Goal: Check status: Check status

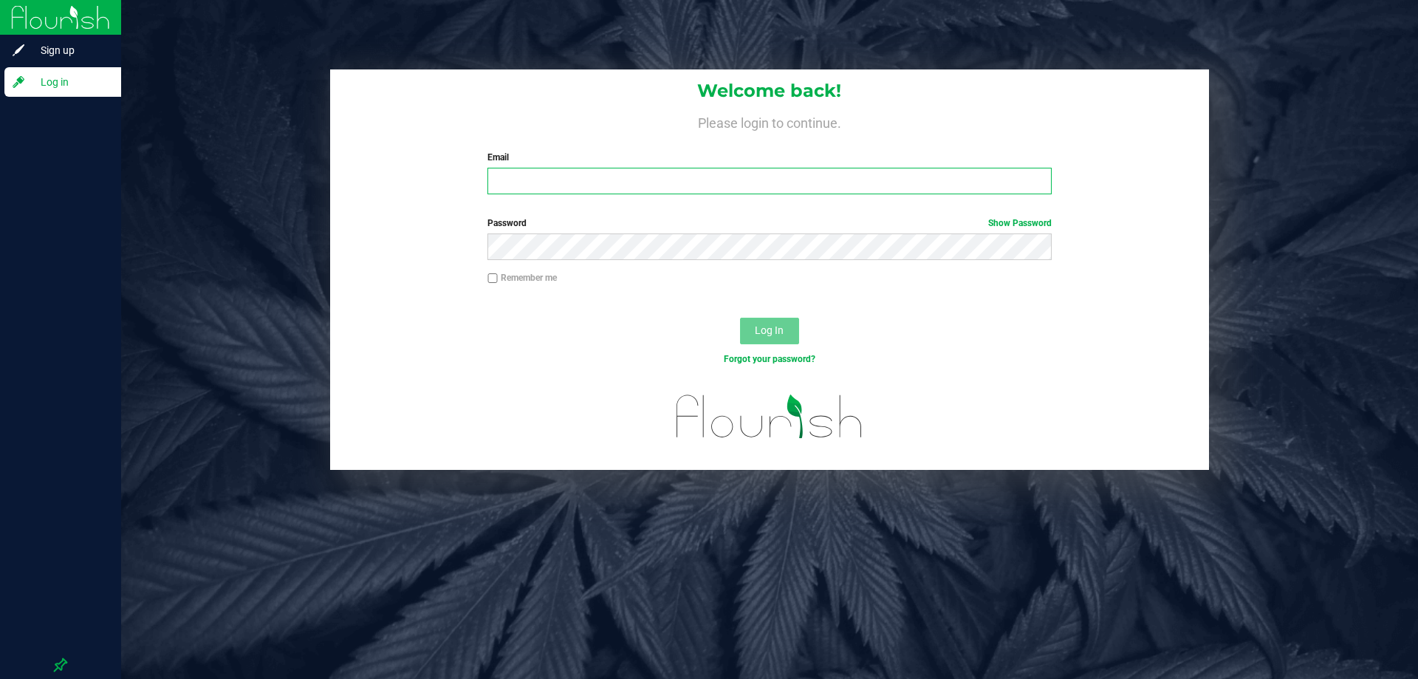
type input "[EMAIL_ADDRESS][DOMAIN_NAME]"
click at [783, 335] on span "Log In" at bounding box center [769, 330] width 29 height 12
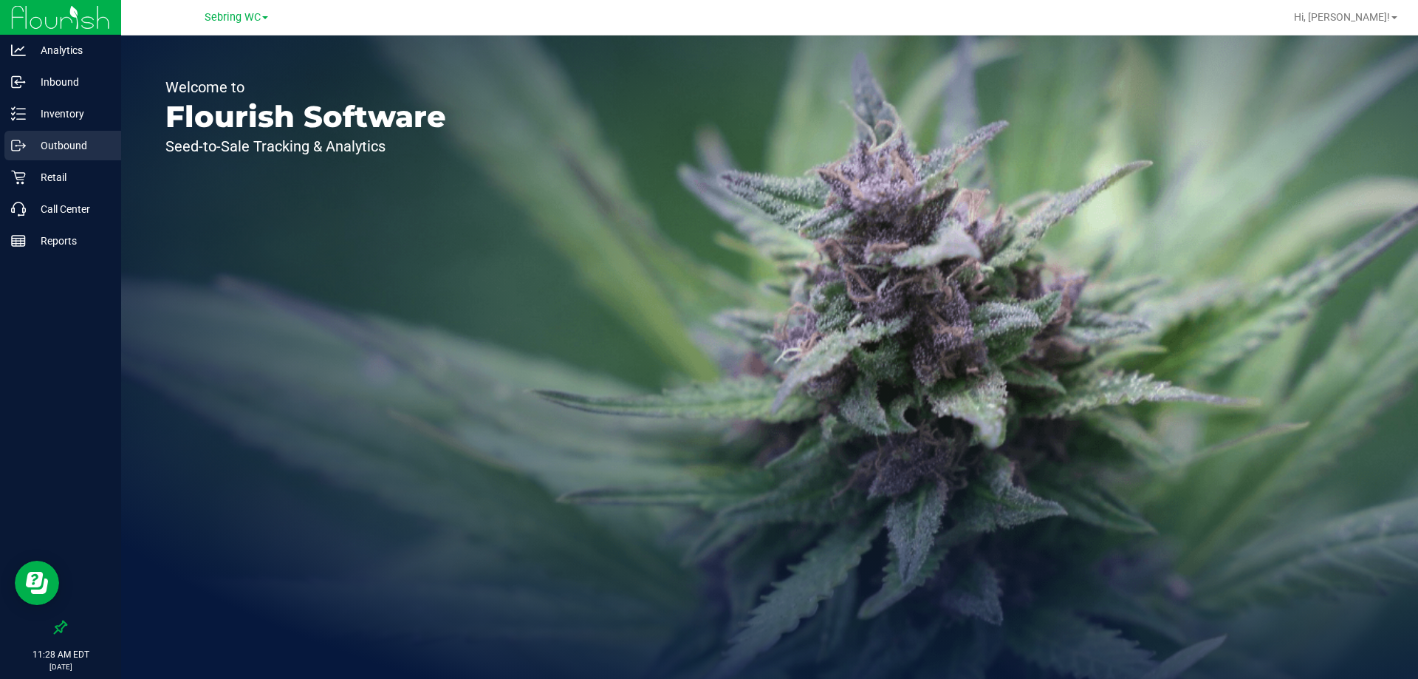
click at [72, 146] on p "Outbound" at bounding box center [70, 146] width 89 height 18
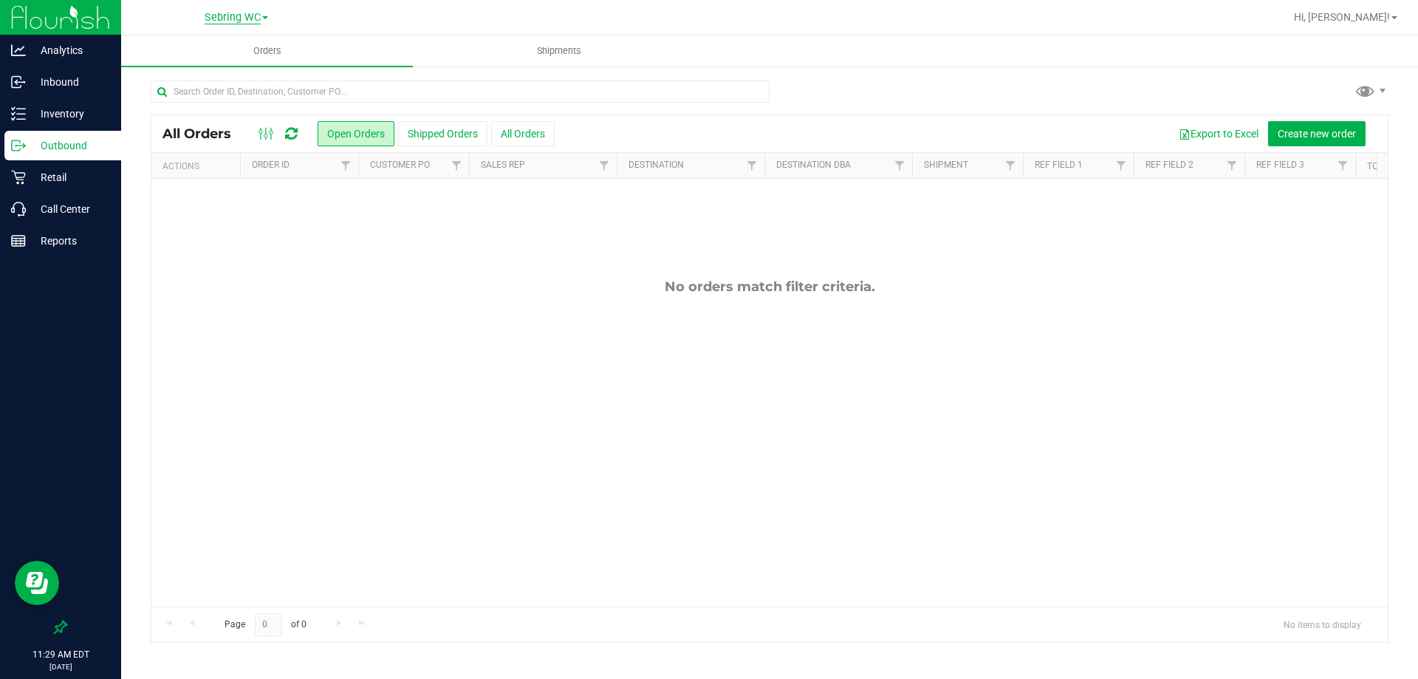
click at [256, 13] on span "Sebring WC" at bounding box center [233, 17] width 56 height 13
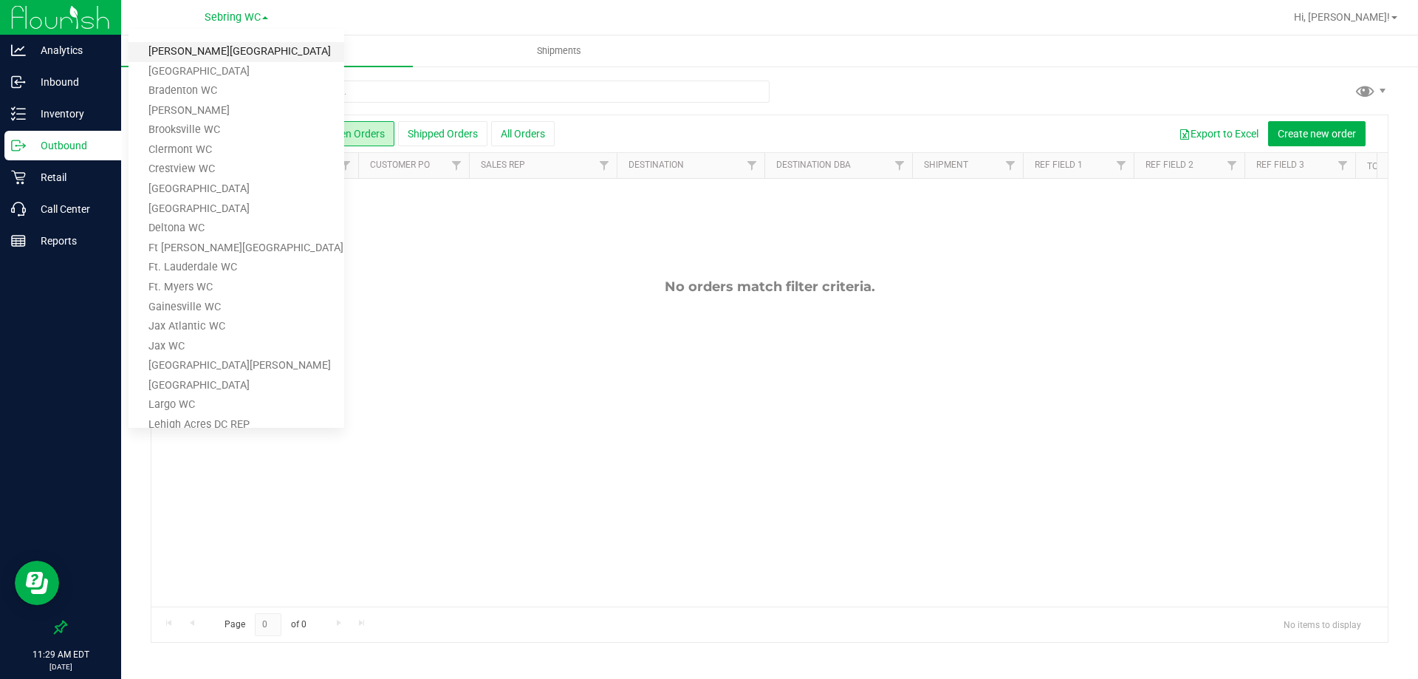
click at [241, 54] on link "[PERSON_NAME][GEOGRAPHIC_DATA]" at bounding box center [237, 52] width 216 height 20
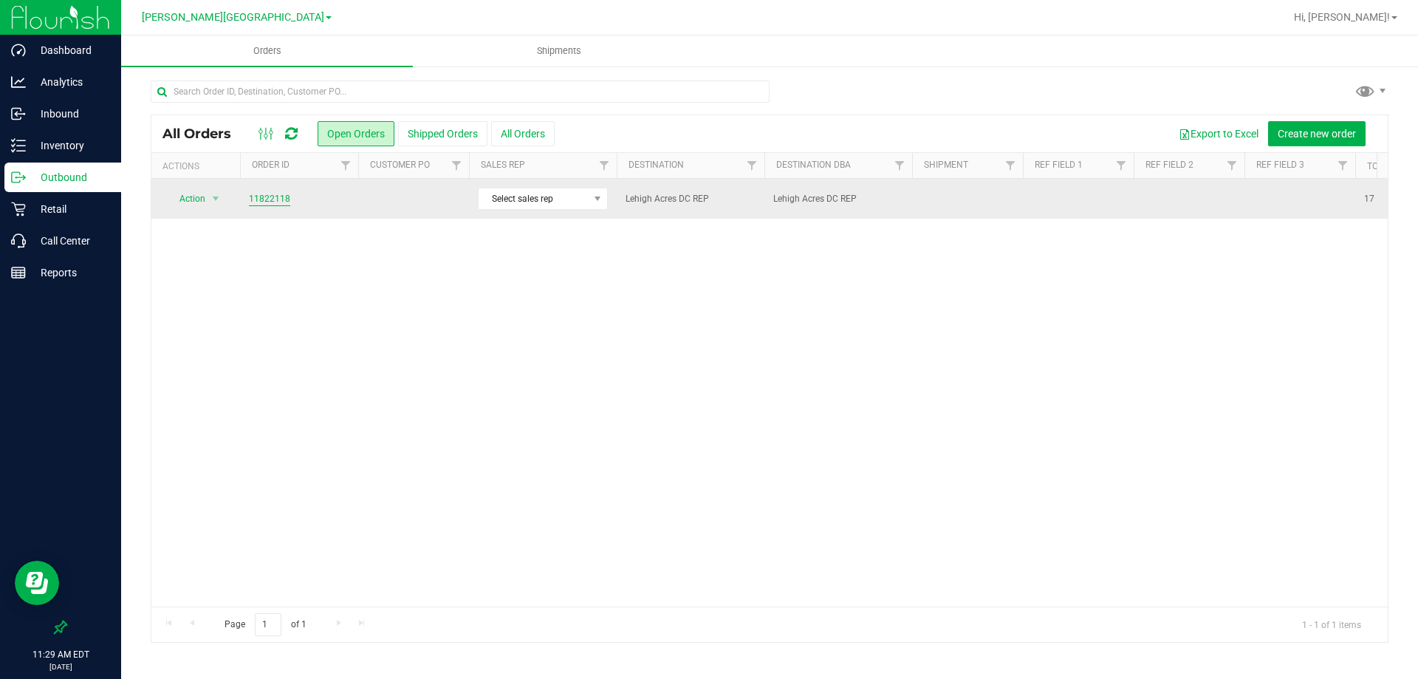
click at [270, 199] on link "11822118" at bounding box center [269, 199] width 41 height 14
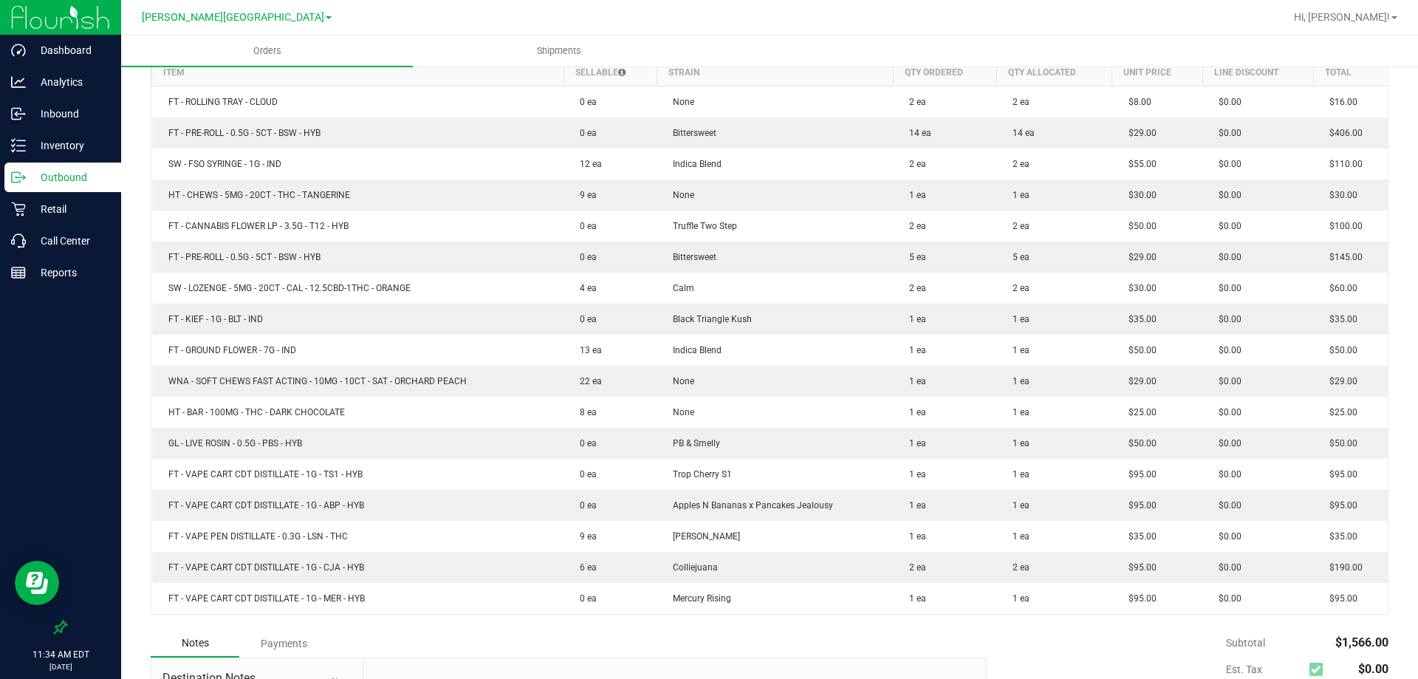
scroll to position [296, 0]
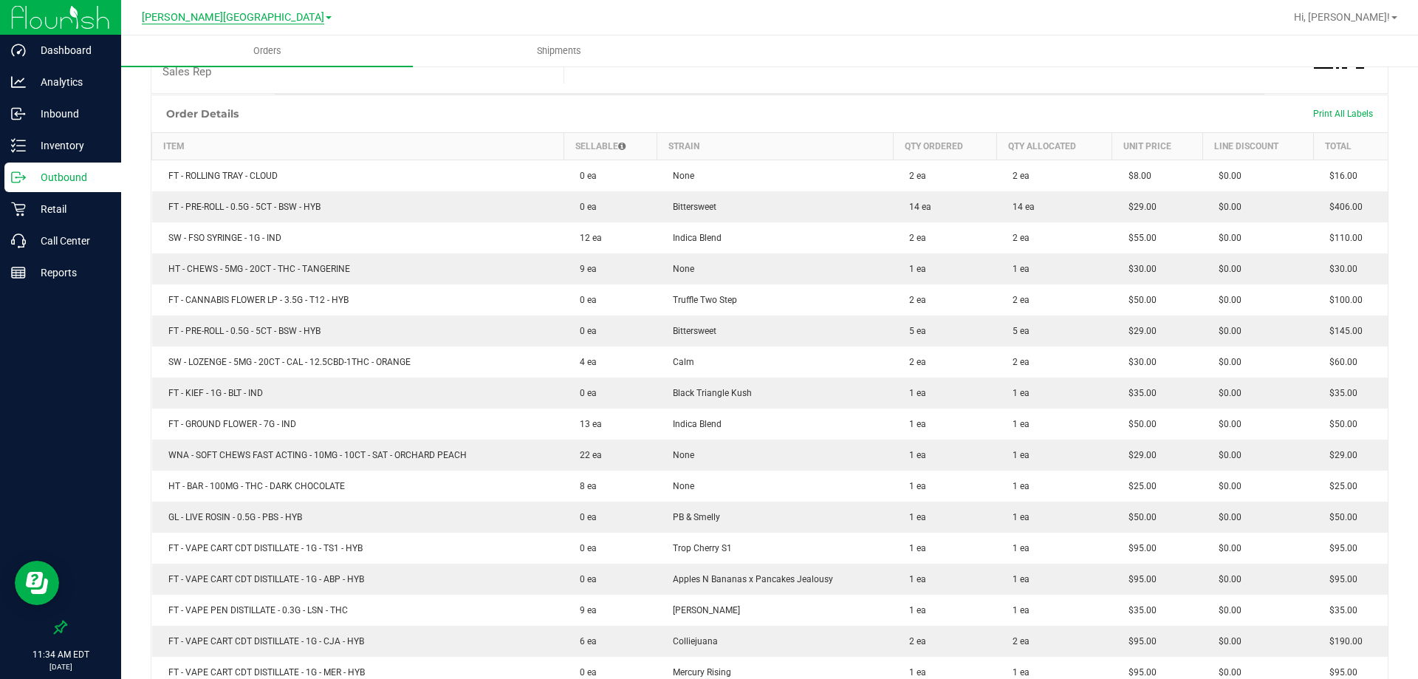
click at [264, 20] on span "[PERSON_NAME][GEOGRAPHIC_DATA]" at bounding box center [233, 17] width 182 height 13
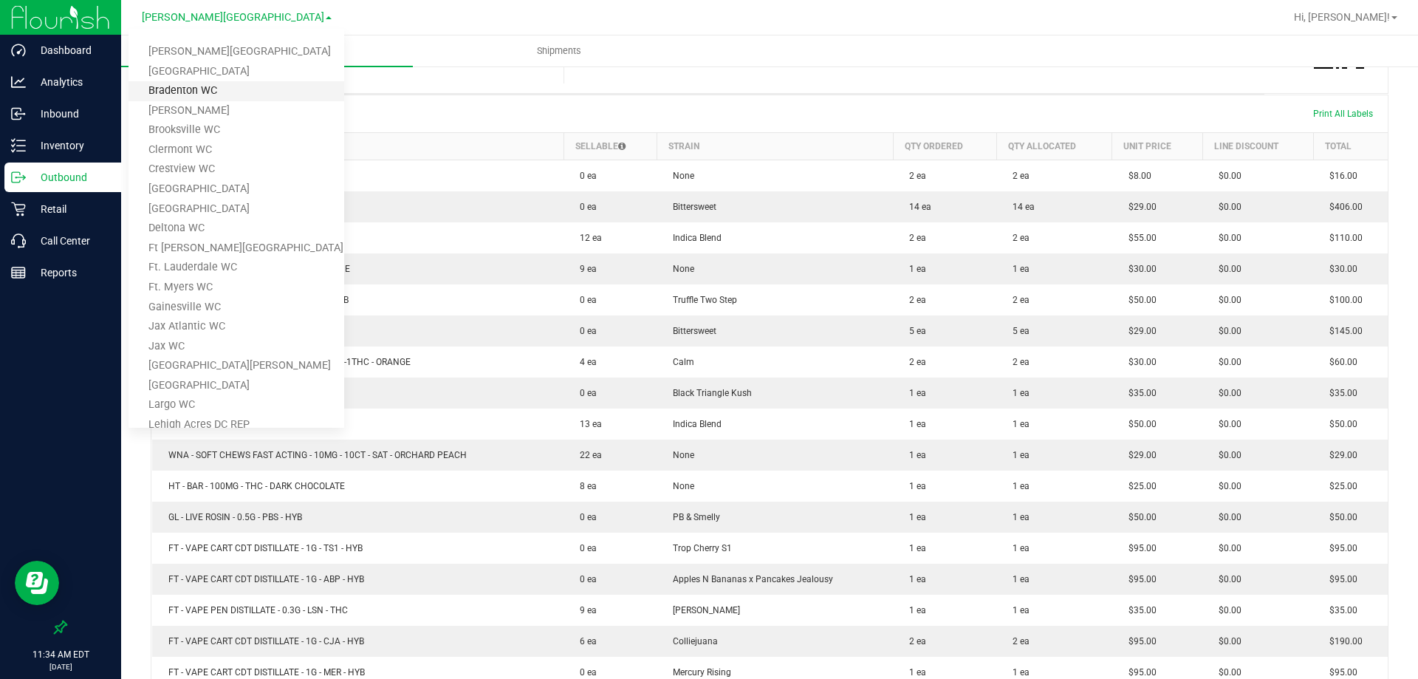
click at [184, 96] on link "Bradenton WC" at bounding box center [237, 91] width 216 height 20
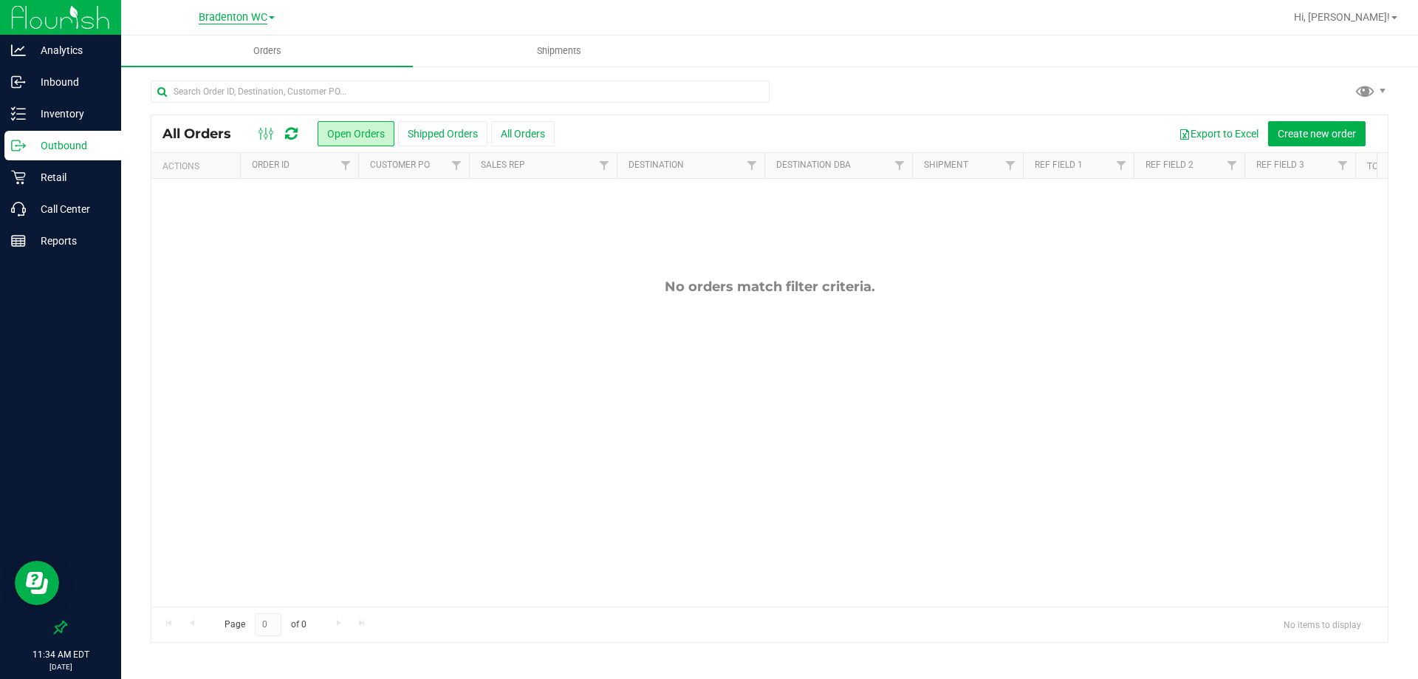
click at [225, 21] on span "Bradenton WC" at bounding box center [233, 17] width 69 height 13
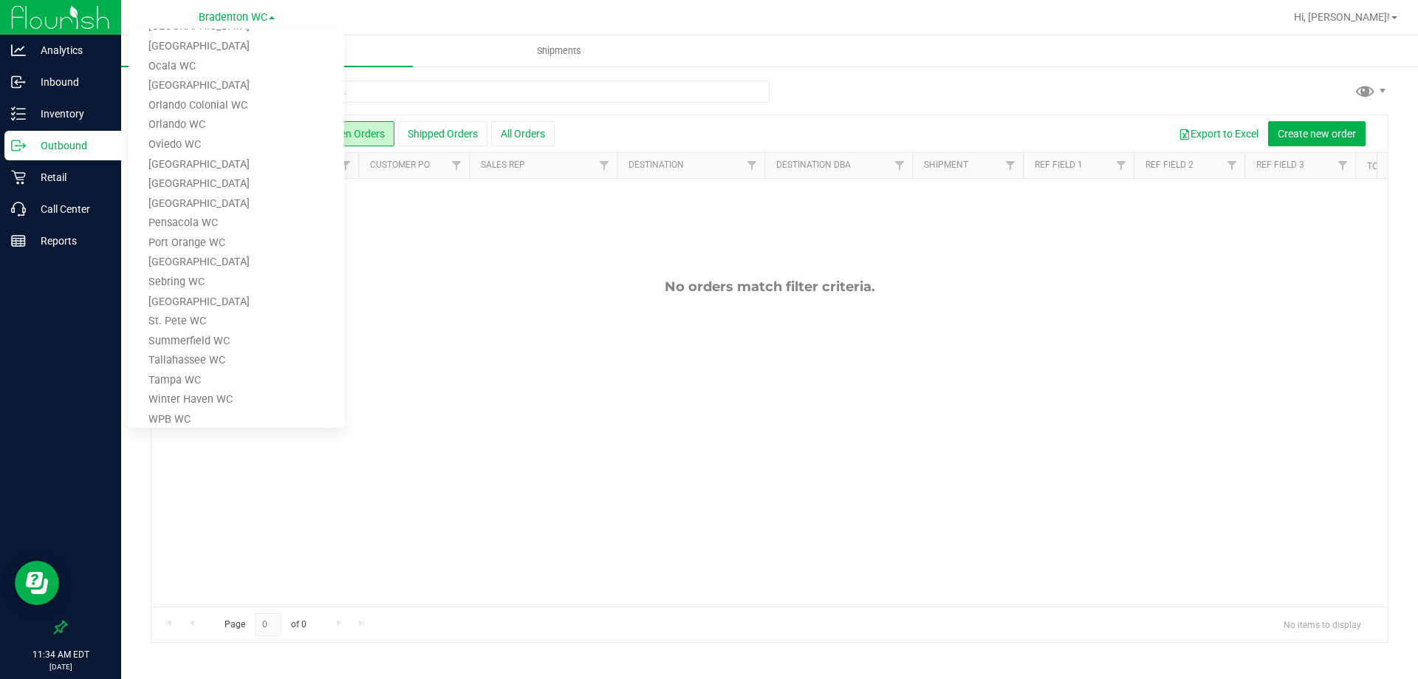
scroll to position [531, 0]
click at [185, 287] on link "[GEOGRAPHIC_DATA]" at bounding box center [237, 287] width 216 height 20
